Goal: Task Accomplishment & Management: Use online tool/utility

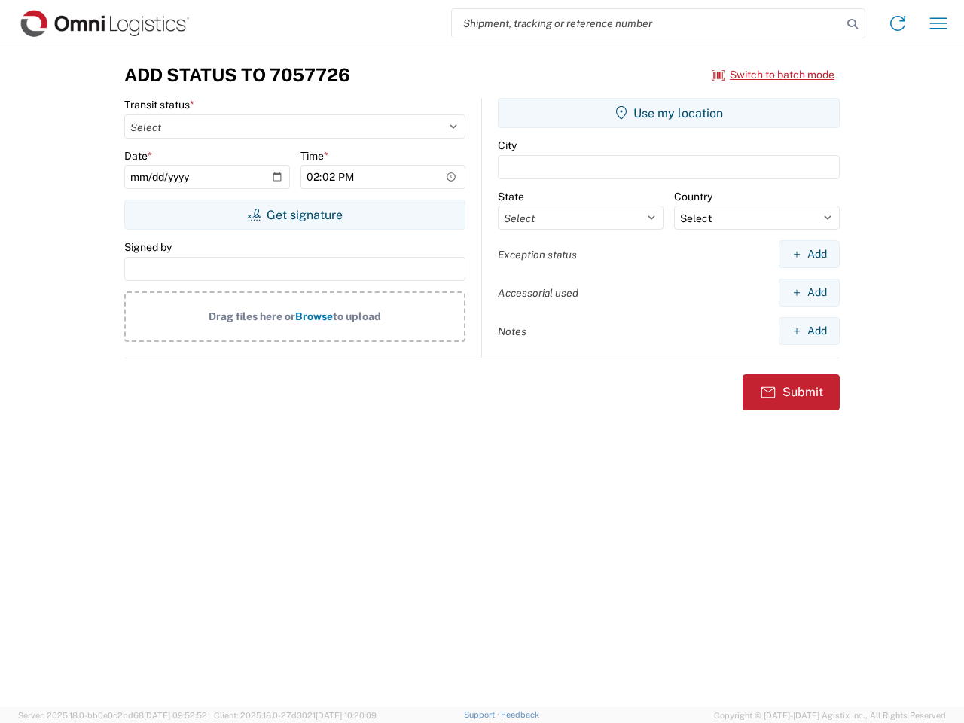
click at [647, 23] on input "search" at bounding box center [647, 23] width 390 height 29
click at [852, 24] on icon at bounding box center [852, 24] width 21 height 21
click at [897, 23] on icon at bounding box center [897, 23] width 24 height 24
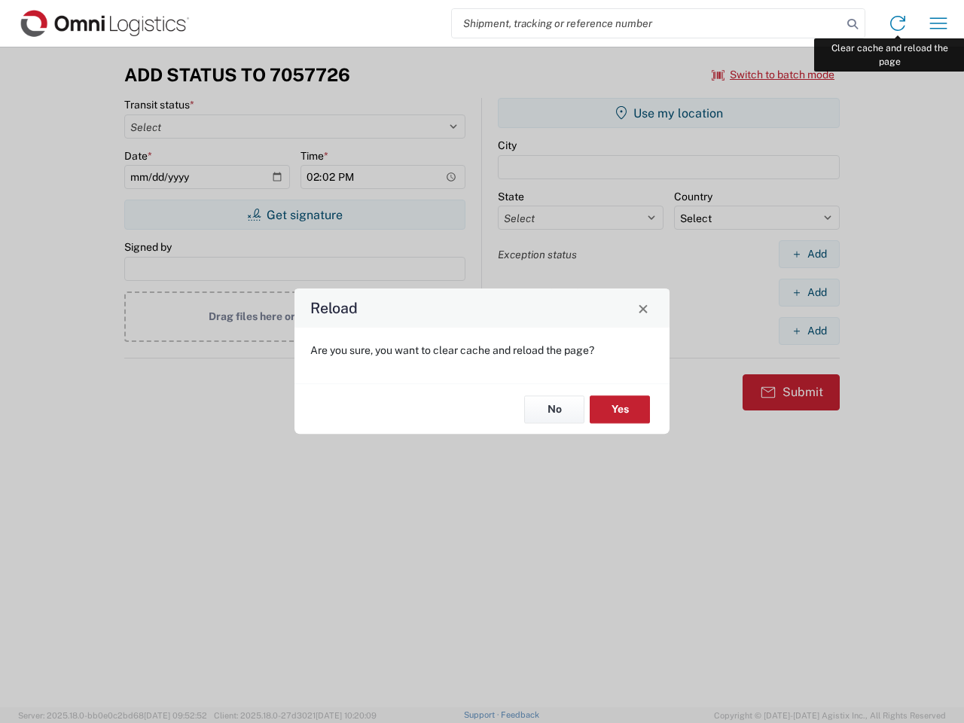
click at [938, 23] on div "Reload Are you sure, you want to clear cache and reload the page? No Yes" at bounding box center [482, 361] width 964 height 723
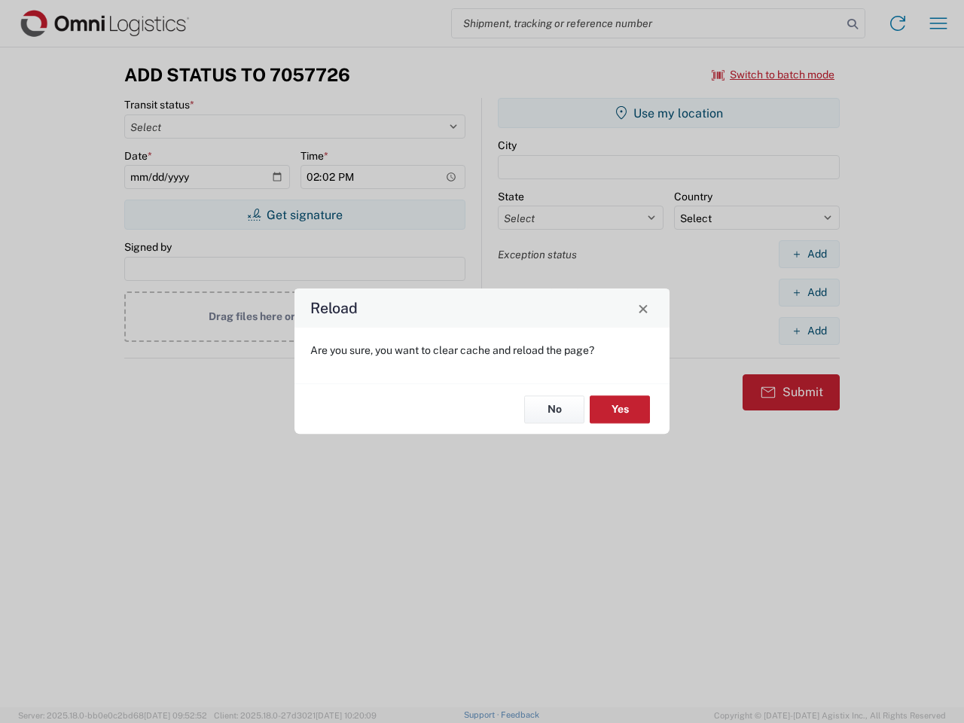
click at [773, 75] on div "Reload Are you sure, you want to clear cache and reload the page? No Yes" at bounding box center [482, 361] width 964 height 723
click at [294, 215] on div "Reload Are you sure, you want to clear cache and reload the page? No Yes" at bounding box center [482, 361] width 964 height 723
click at [669, 113] on div "Reload Are you sure, you want to clear cache and reload the page? No Yes" at bounding box center [482, 361] width 964 height 723
click at [809, 254] on div "Reload Are you sure, you want to clear cache and reload the page? No Yes" at bounding box center [482, 361] width 964 height 723
click at [809, 292] on div "Reload Are you sure, you want to clear cache and reload the page? No Yes" at bounding box center [482, 361] width 964 height 723
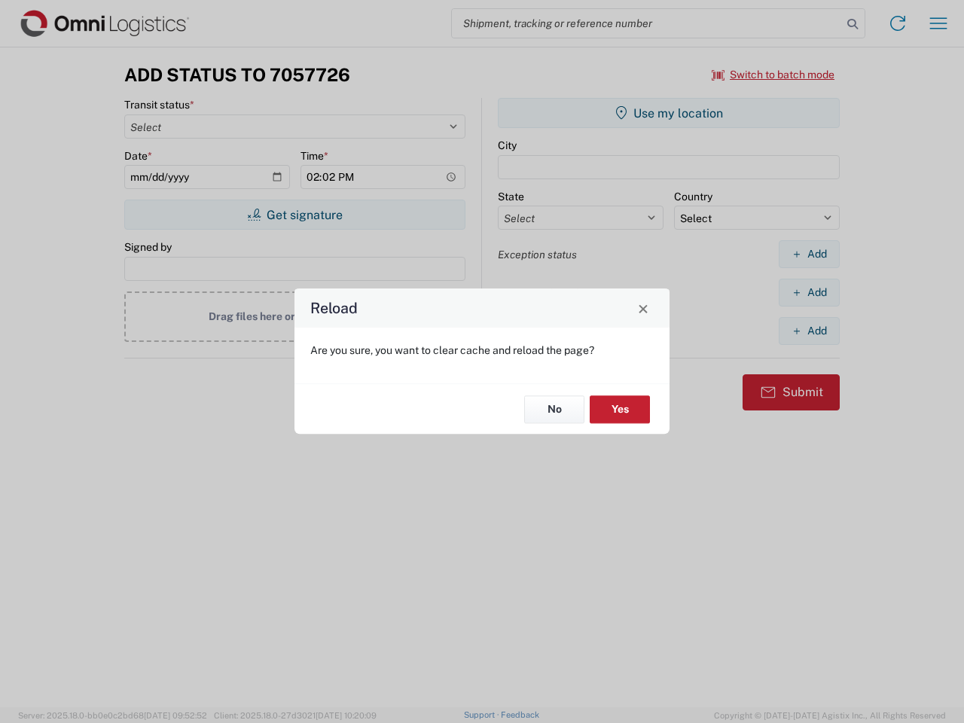
click at [809, 331] on div "Reload Are you sure, you want to clear cache and reload the page? No Yes" at bounding box center [482, 361] width 964 height 723
